Goal: Task Accomplishment & Management: Manage account settings

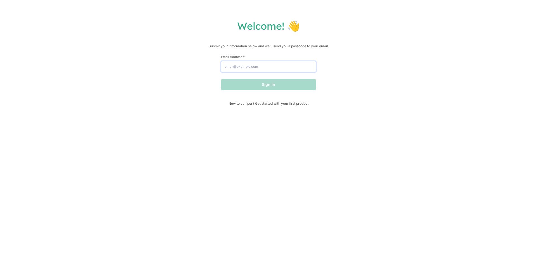
click at [251, 62] on input "Email Address *" at bounding box center [268, 66] width 95 height 11
type input "[EMAIL_ADDRESS][DOMAIN_NAME]"
click at [265, 83] on button "Sign in" at bounding box center [268, 84] width 95 height 11
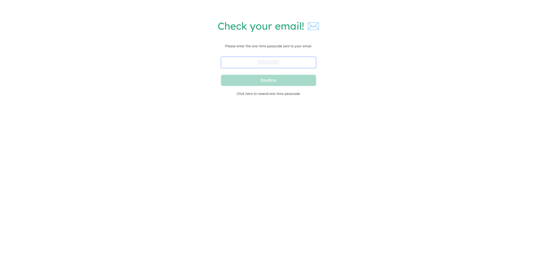
click at [269, 65] on input "text" at bounding box center [268, 62] width 95 height 11
paste input "427749"
type input "427749"
click at [269, 80] on button "Confirm" at bounding box center [268, 80] width 95 height 11
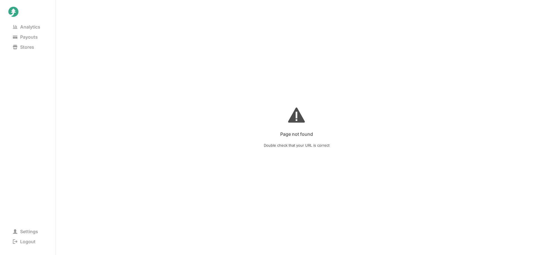
click at [210, 80] on div "Page not found Double check that your URL is correct" at bounding box center [296, 127] width 470 height 249
click at [31, 232] on span "Settings" at bounding box center [25, 231] width 34 height 8
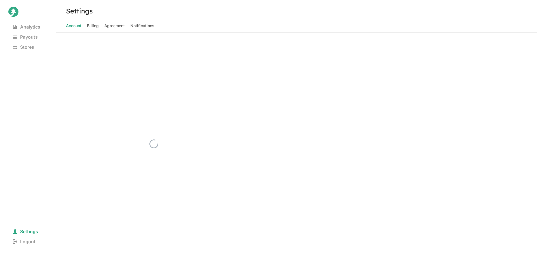
select select "creator"
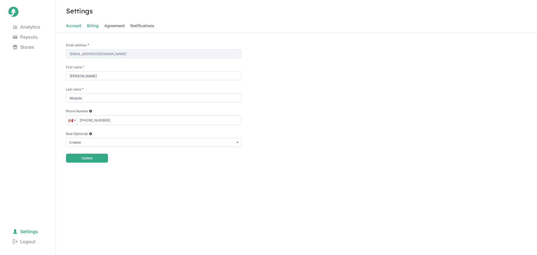
click at [92, 23] on span "Billing" at bounding box center [93, 26] width 12 height 8
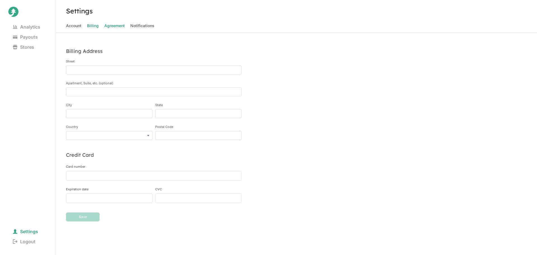
click at [120, 29] on span "Agreement" at bounding box center [114, 26] width 20 height 8
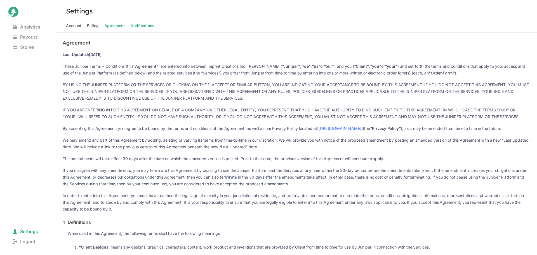
click at [137, 27] on span "Notifications" at bounding box center [142, 26] width 24 height 8
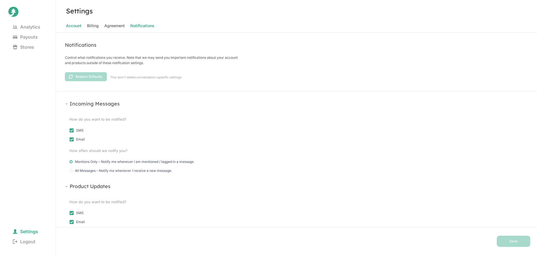
click at [78, 24] on span "Account" at bounding box center [73, 26] width 15 height 8
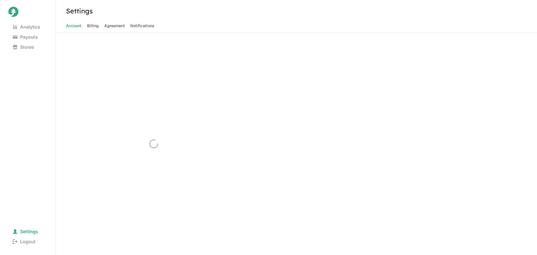
select select "creator"
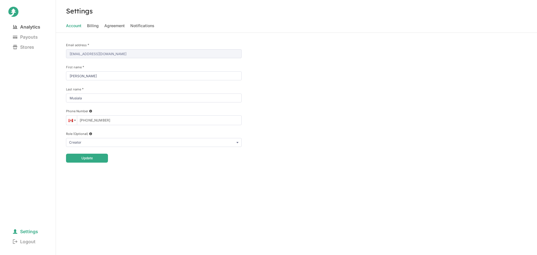
click at [33, 27] on span "Analytics" at bounding box center [26, 27] width 36 height 8
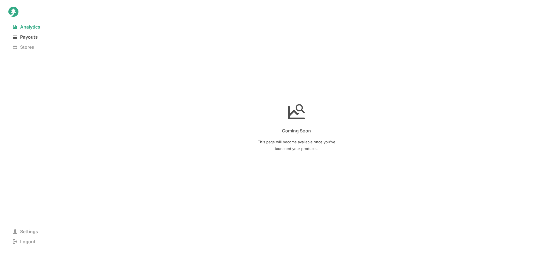
click at [28, 38] on span "Payouts" at bounding box center [25, 37] width 34 height 8
click at [23, 48] on span "Stores" at bounding box center [23, 47] width 30 height 8
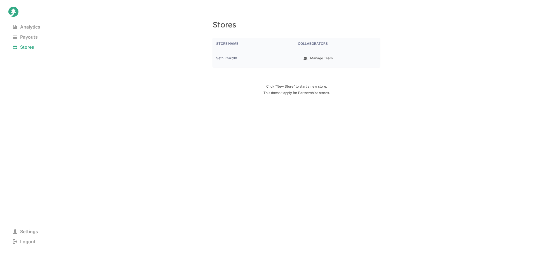
click at [295, 60] on div "SethLizard10" at bounding box center [255, 58] width 84 height 18
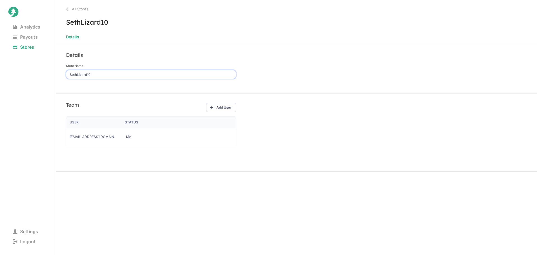
click at [105, 73] on input "SethLizard10" at bounding box center [151, 74] width 170 height 9
click at [334, 91] on div "Details Store Name SethLizard10" at bounding box center [296, 69] width 481 height 50
